Goal: Navigation & Orientation: Find specific page/section

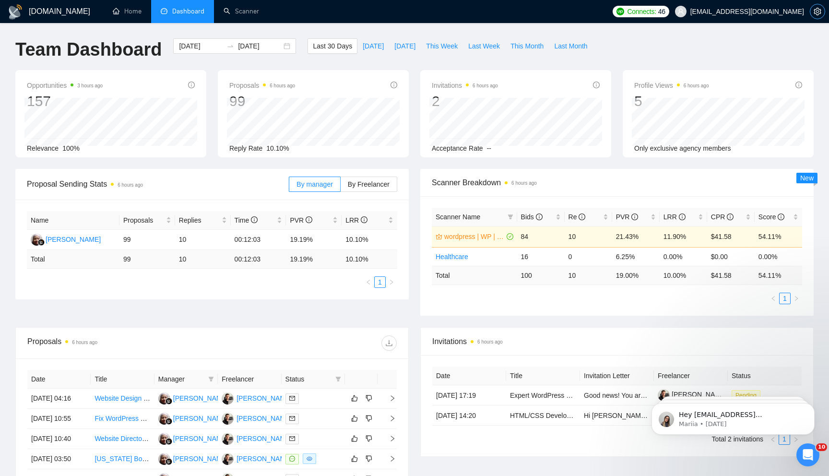
click at [820, 11] on icon "setting" at bounding box center [817, 12] width 7 height 8
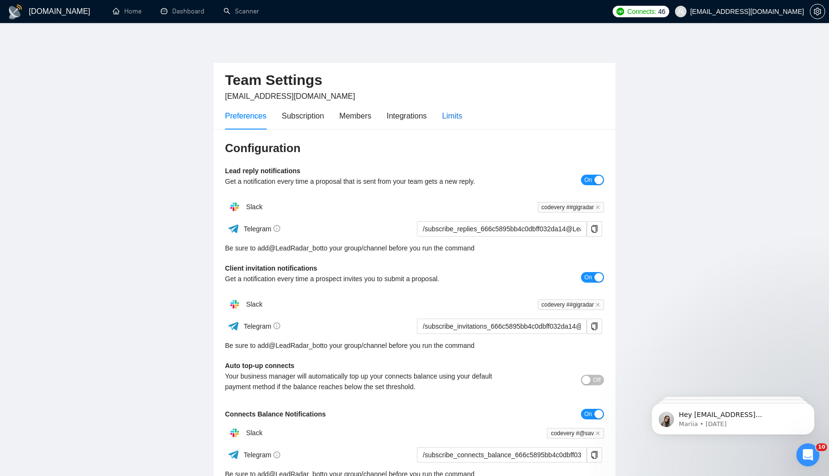
click at [461, 113] on div "Limits" at bounding box center [452, 116] width 20 height 12
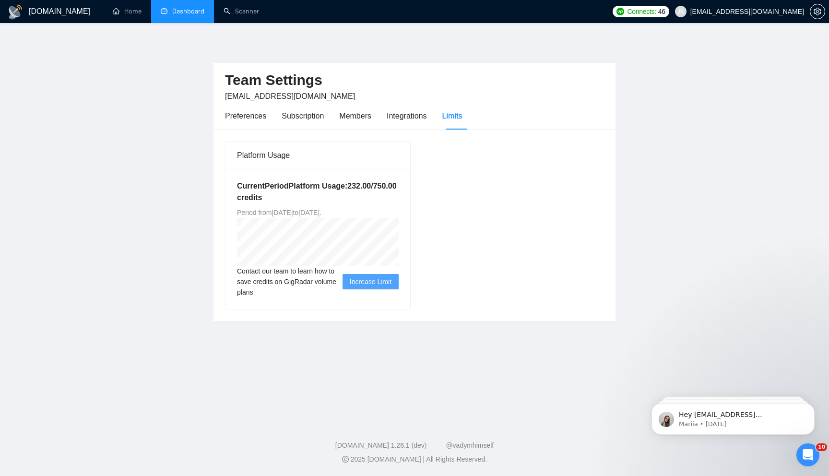
click at [181, 15] on link "Dashboard" at bounding box center [183, 11] width 44 height 8
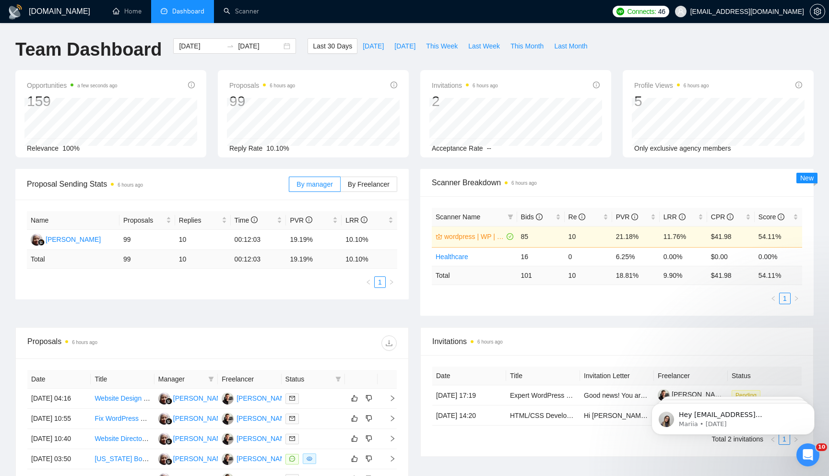
click at [710, 31] on div "[DOMAIN_NAME] Home Dashboard Scanner Connects: 46 [EMAIL_ADDRESS][DOMAIN_NAME] …" at bounding box center [414, 353] width 829 height 707
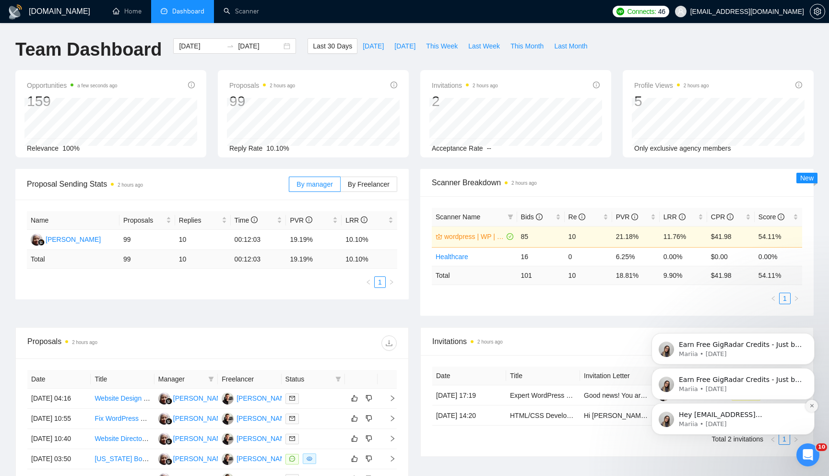
click at [812, 407] on icon "Dismiss notification" at bounding box center [811, 405] width 5 height 5
click at [812, 408] on icon "Dismiss notification" at bounding box center [811, 405] width 5 height 5
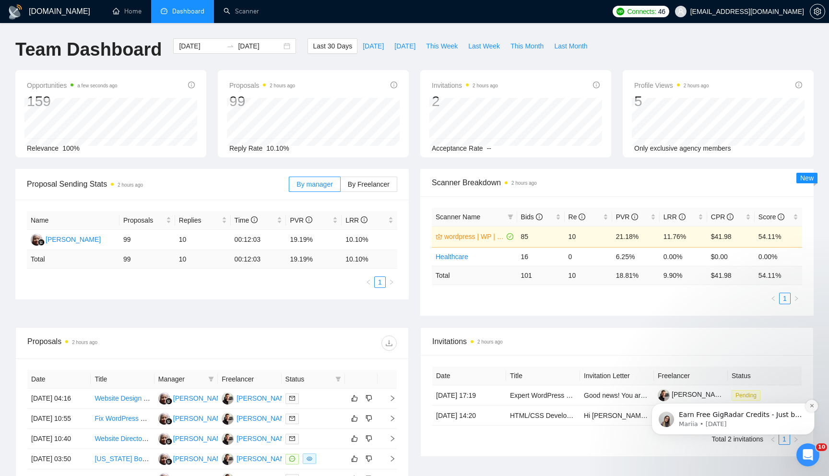
click at [814, 407] on icon "Dismiss notification" at bounding box center [811, 405] width 5 height 5
